Goal: Find specific page/section: Find specific page/section

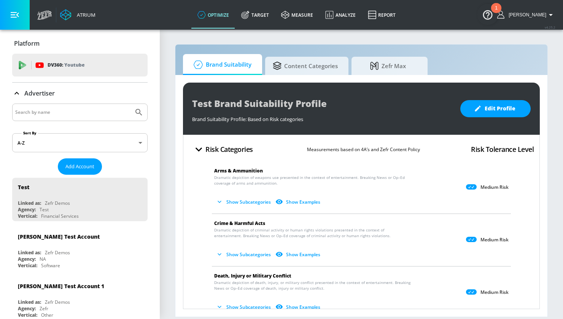
click at [75, 114] on input "Search by name" at bounding box center [72, 112] width 115 height 10
type input "[PERSON_NAME]"
click at [130, 104] on button "Submit Search" at bounding box center [138, 112] width 17 height 17
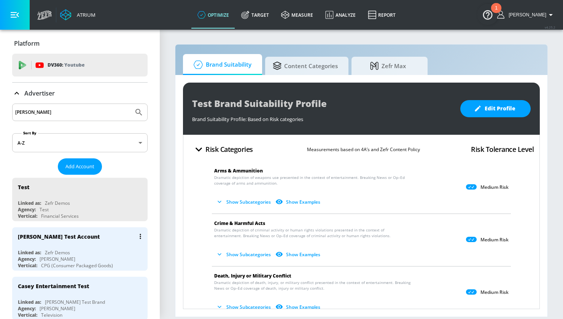
click at [79, 237] on div "[PERSON_NAME] Test Account" at bounding box center [82, 236] width 128 height 18
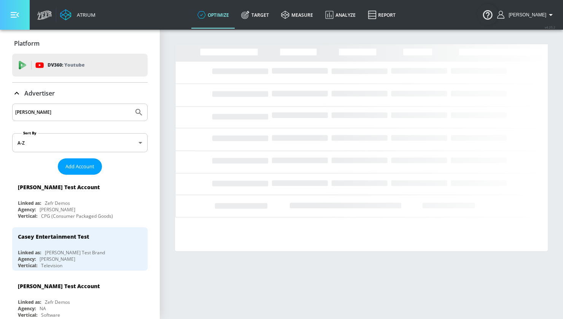
click at [13, 14] on icon "button" at bounding box center [15, 15] width 8 height 8
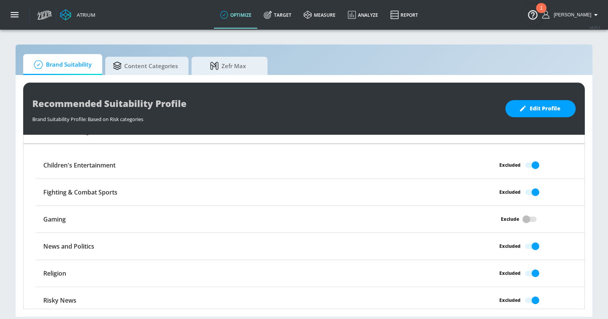
scroll to position [618, 0]
